Goal: Information Seeking & Learning: Learn about a topic

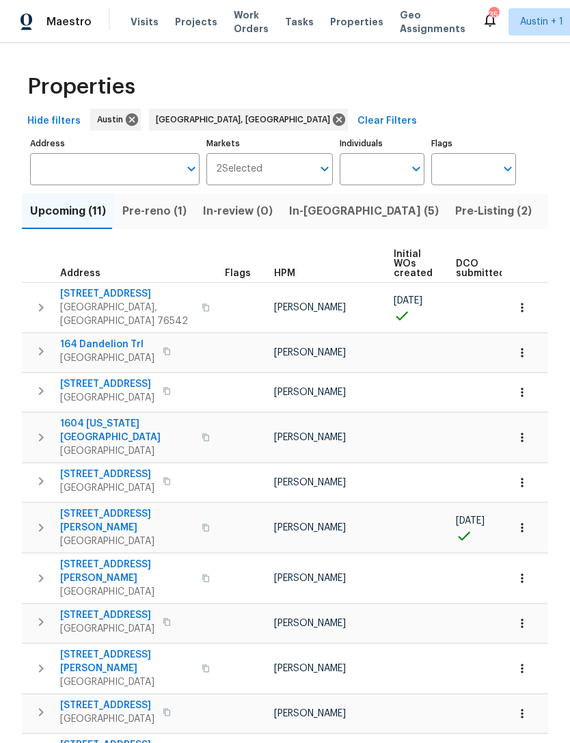
click at [304, 213] on span "In-[GEOGRAPHIC_DATA] (5)" at bounding box center [364, 211] width 150 height 19
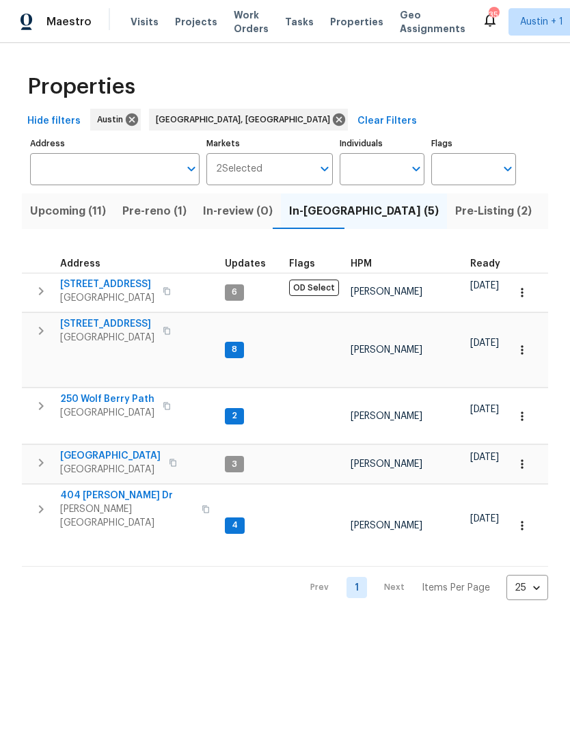
click at [105, 332] on span "[GEOGRAPHIC_DATA]" at bounding box center [107, 338] width 94 height 14
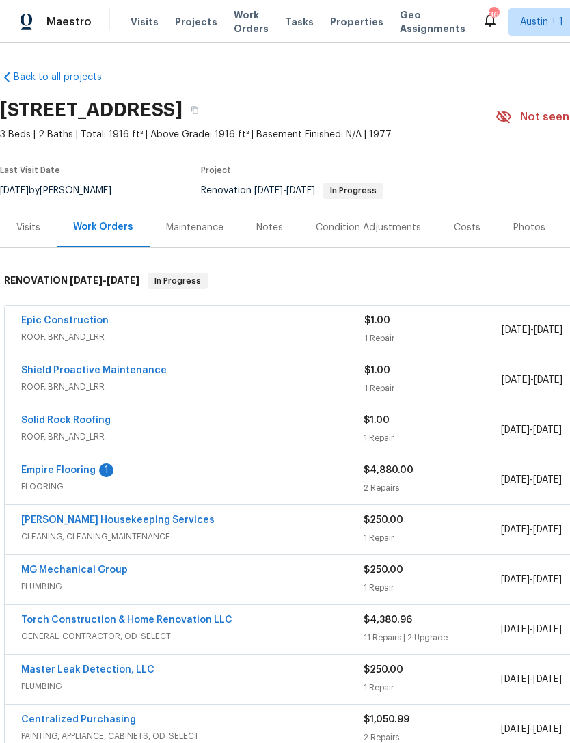
click at [207, 618] on link "Torch Construction & Home Renovation LLC" at bounding box center [126, 621] width 211 height 10
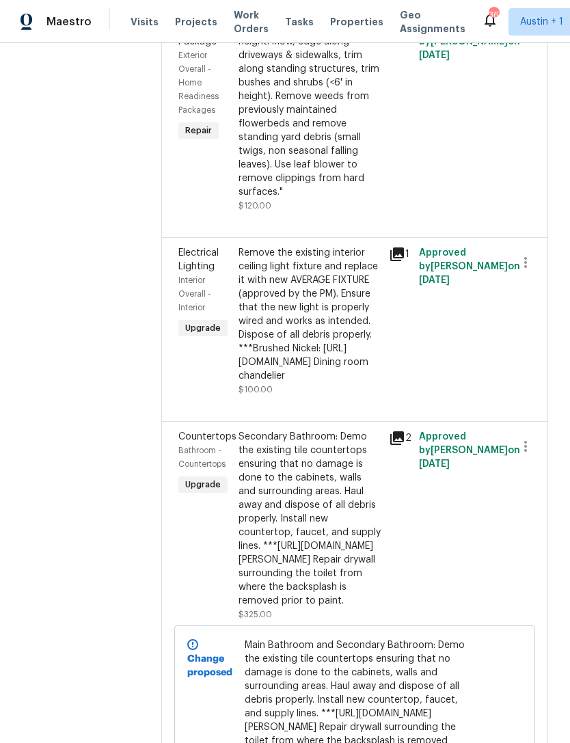
scroll to position [1609, 3]
click at [404, 261] on icon at bounding box center [398, 255] width 14 height 14
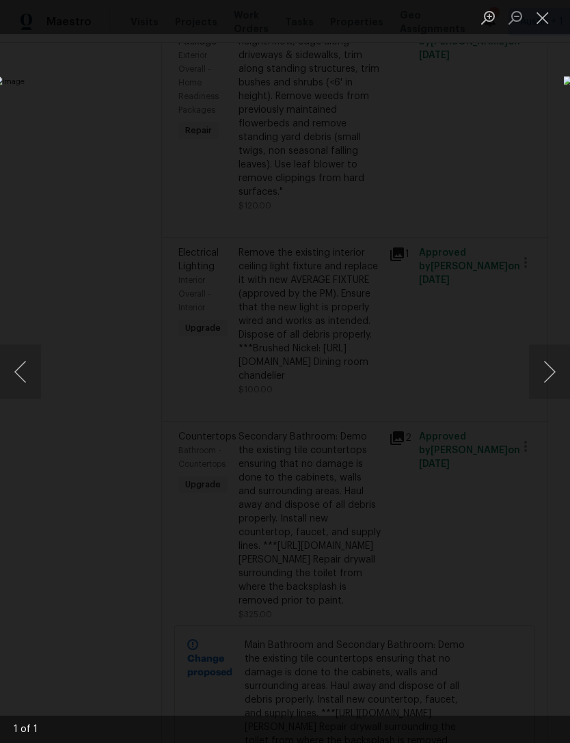
click at [548, 19] on button "Close lightbox" at bounding box center [542, 17] width 27 height 24
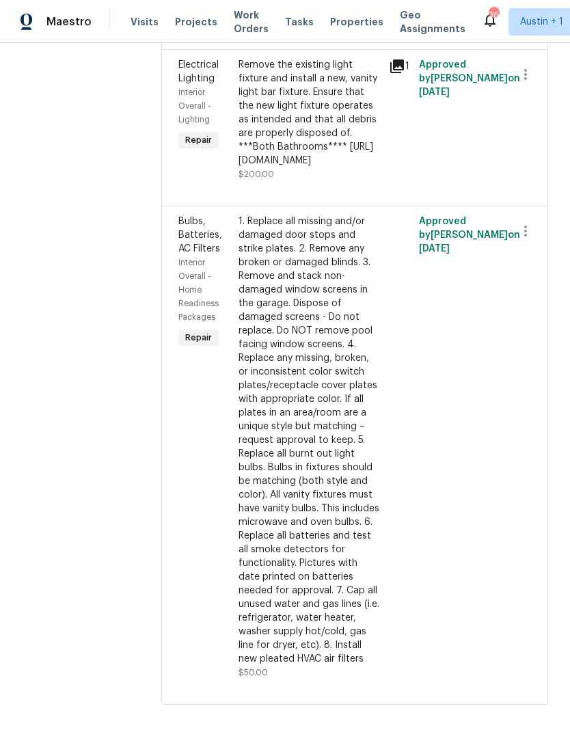
scroll to position [2870, 10]
click at [391, 73] on icon at bounding box center [398, 67] width 14 height 14
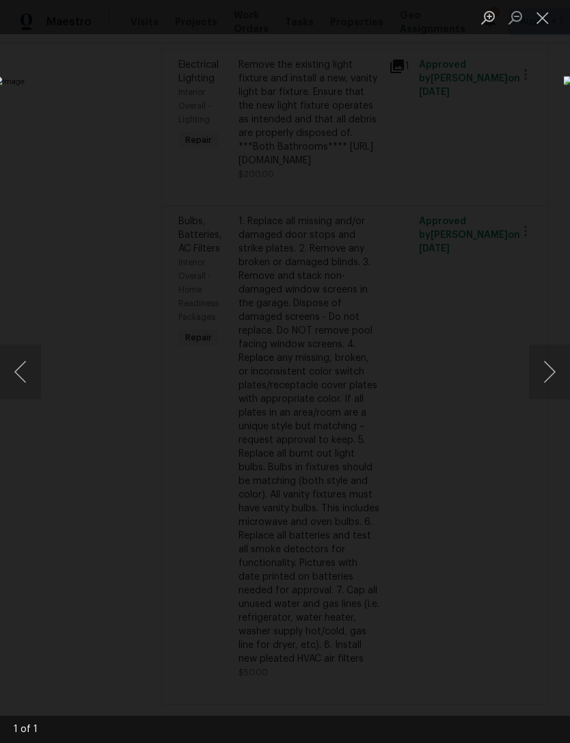
click at [543, 14] on button "Close lightbox" at bounding box center [542, 17] width 27 height 24
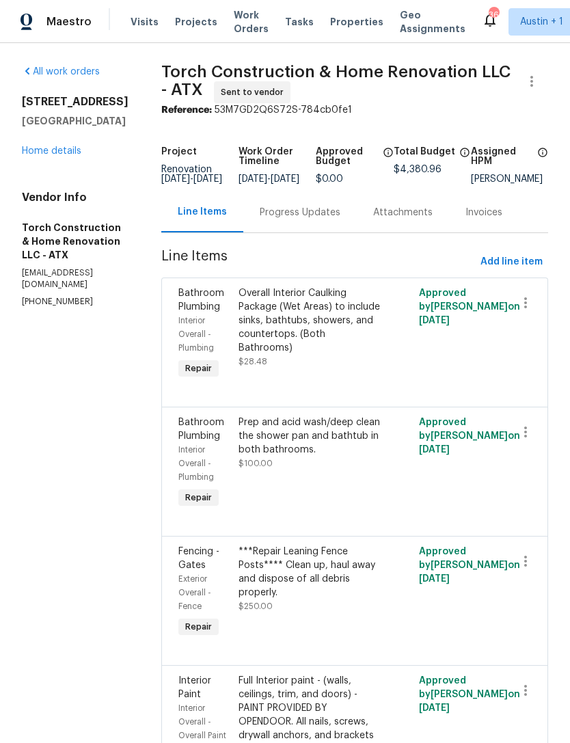
scroll to position [0, 25]
click at [42, 149] on link "Home details" at bounding box center [52, 151] width 60 height 10
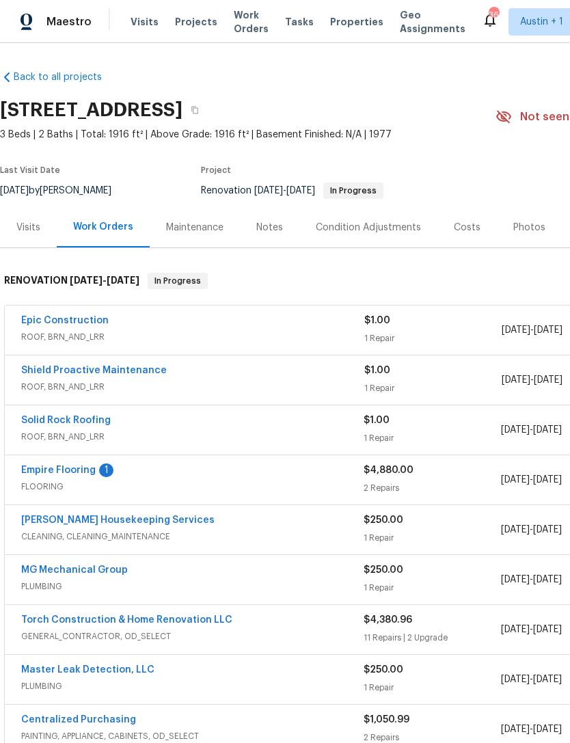
click at [358, 17] on span "Properties" at bounding box center [356, 22] width 53 height 14
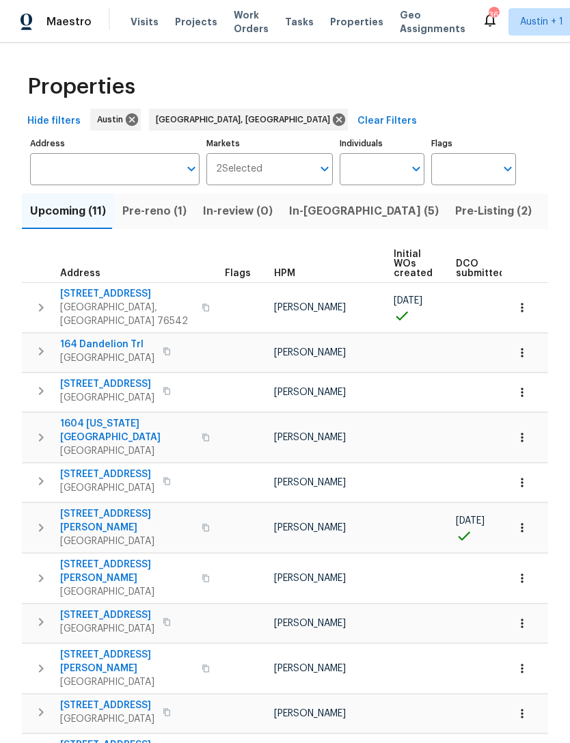
click at [109, 338] on span "164 Dandelion Trl" at bounding box center [107, 345] width 94 height 14
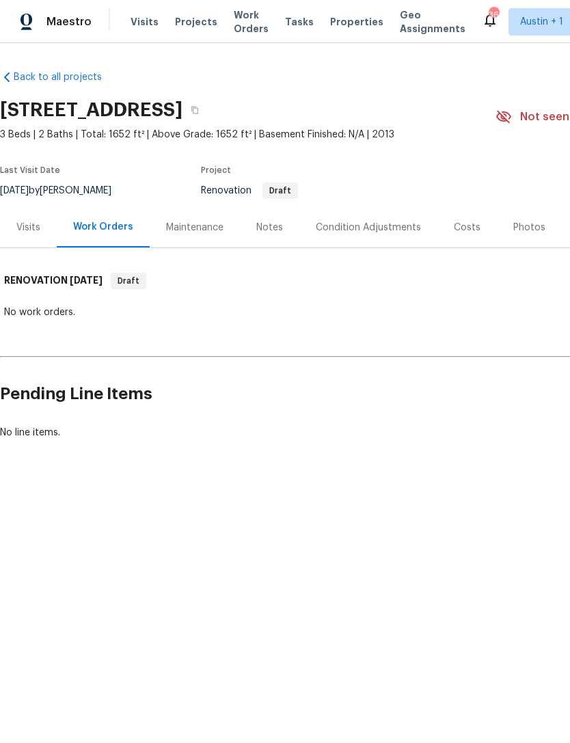
click at [32, 216] on div "Visits" at bounding box center [28, 227] width 57 height 40
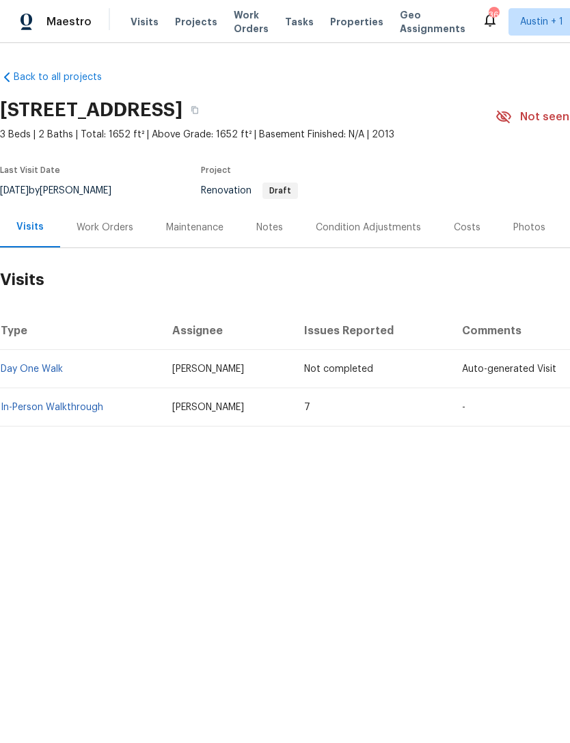
click at [69, 405] on link "In-Person Walkthrough" at bounding box center [52, 408] width 103 height 10
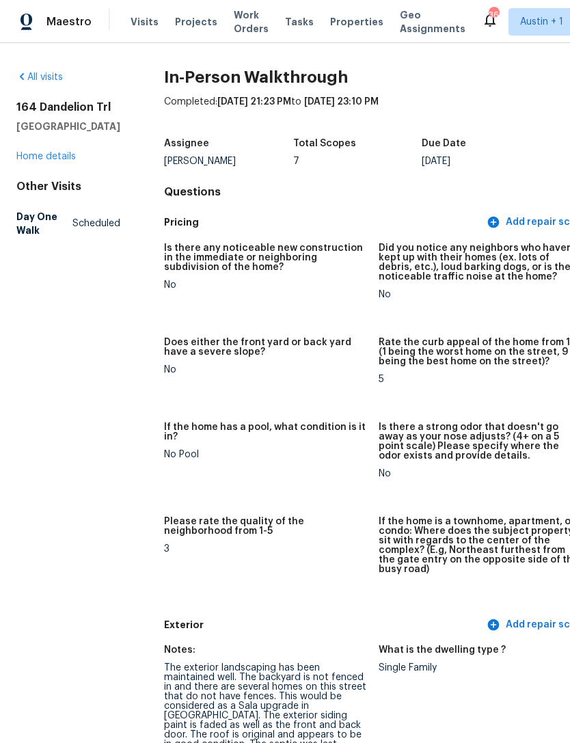
click at [54, 161] on link "Home details" at bounding box center [46, 157] width 60 height 10
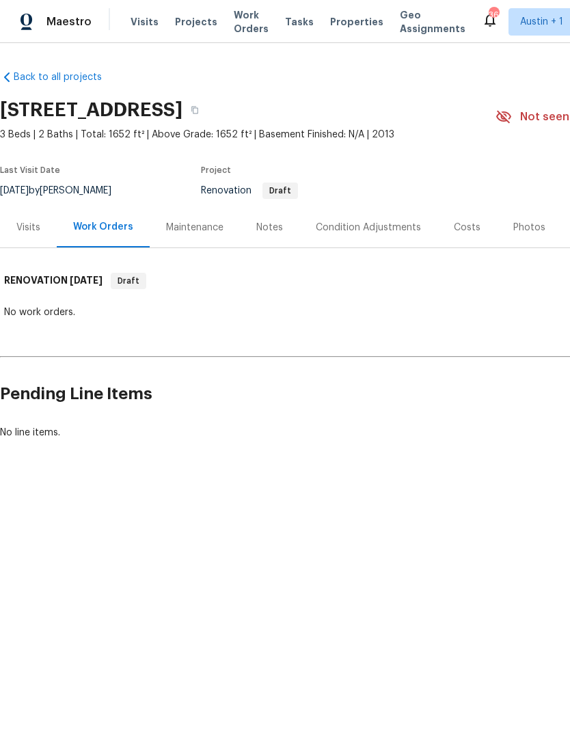
click at [343, 26] on span "Properties" at bounding box center [356, 22] width 53 height 14
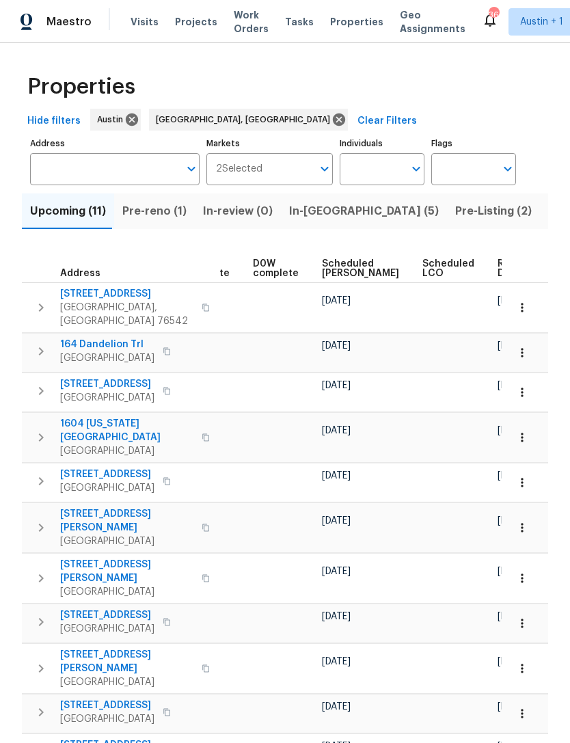
scroll to position [0, 344]
